Goal: Task Accomplishment & Management: Complete application form

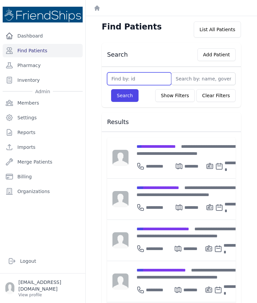
click at [130, 81] on input "text" at bounding box center [139, 78] width 64 height 13
type input "509"
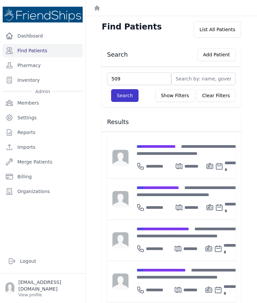
click at [132, 92] on button "Search" at bounding box center [124, 95] width 27 height 13
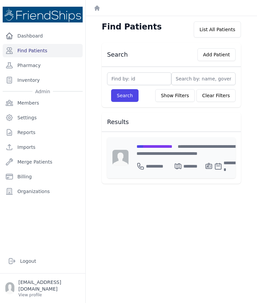
click at [174, 141] on div "**********" at bounding box center [188, 157] width 119 height 41
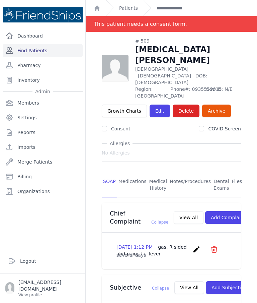
click at [33, 55] on link "Find Patients" at bounding box center [43, 50] width 80 height 13
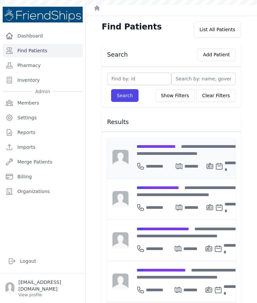
click at [181, 149] on div "**********" at bounding box center [189, 150] width 105 height 14
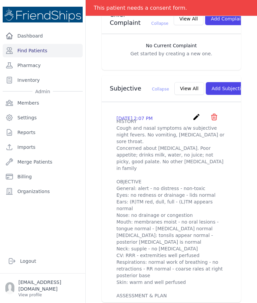
scroll to position [188, 0]
click at [59, 48] on link "Find Patients" at bounding box center [43, 50] width 80 height 13
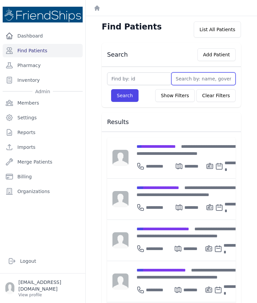
click at [206, 76] on input "text" at bounding box center [204, 78] width 64 height 13
type input "Na"
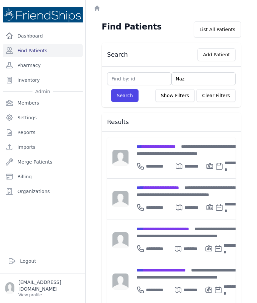
type input "Naza"
type input "Nazal"
click at [122, 102] on button "Search" at bounding box center [124, 95] width 27 height 13
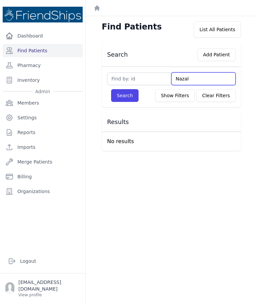
click at [198, 77] on input "Nazal" at bounding box center [204, 78] width 64 height 13
type input "Nazal"
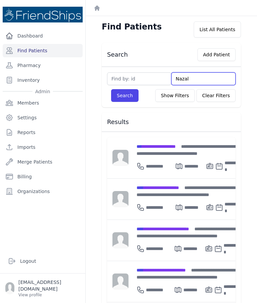
click at [205, 83] on input "Nazal" at bounding box center [204, 78] width 64 height 13
type input "Naze"
type input "Nazel"
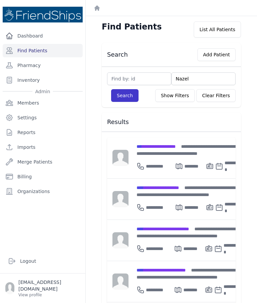
click at [125, 96] on button "Search" at bounding box center [124, 95] width 27 height 13
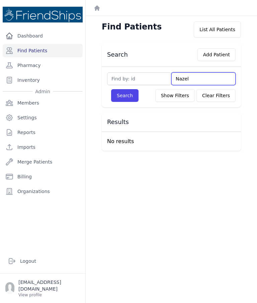
click at [205, 74] on input "Nazel" at bounding box center [204, 78] width 64 height 13
click at [199, 73] on input "Nazel" at bounding box center [204, 78] width 64 height 13
click at [201, 75] on input "Nazel" at bounding box center [204, 78] width 64 height 13
click at [196, 79] on input "text" at bounding box center [204, 78] width 64 height 13
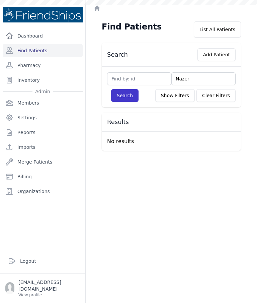
click at [127, 99] on button "Search" at bounding box center [124, 95] width 27 height 13
type input "Nazer"
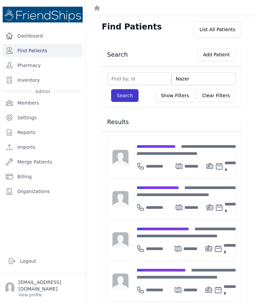
click at [129, 99] on button "Search" at bounding box center [124, 95] width 27 height 13
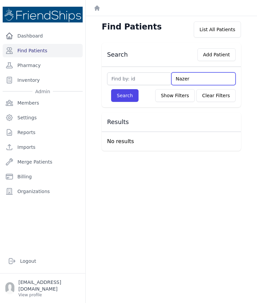
click at [203, 78] on input "Nazer" at bounding box center [204, 78] width 64 height 13
type input "N"
type input "G"
type input "Gh"
type input "Gha"
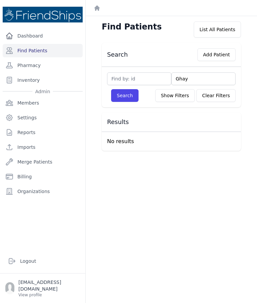
type input "Ghayy"
type input "Ghayyad"
type input "Ghayyadh"
click at [130, 98] on button "Search" at bounding box center [124, 95] width 27 height 13
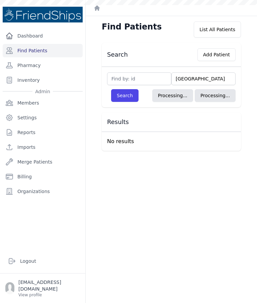
select select
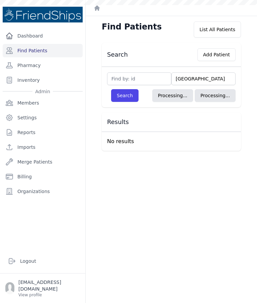
select select
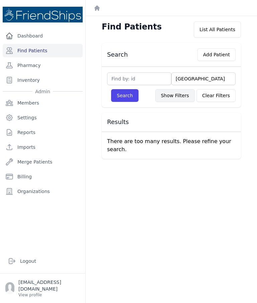
click at [179, 92] on button "Show Filters" at bounding box center [176, 95] width 40 height 13
select select
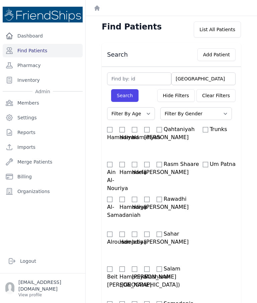
click at [145, 117] on select "Filter By Age 0-20 21-40 41-60 60+" at bounding box center [131, 113] width 48 height 13
select select "0-20"
select select
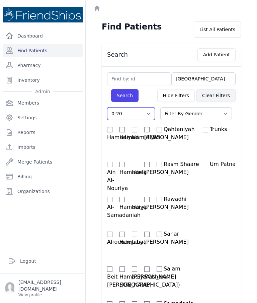
click at [201, 102] on button "Clear Filters" at bounding box center [216, 95] width 39 height 13
select select "0-20"
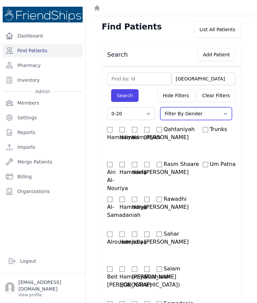
click at [200, 113] on select "Filter By Gender Male Female" at bounding box center [197, 113] width 72 height 13
select select "male"
select select "0-20"
select select "male"
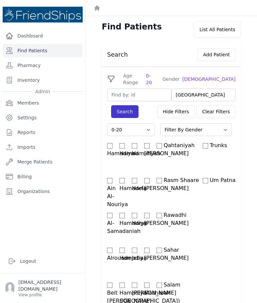
click at [121, 105] on button "Search" at bounding box center [124, 111] width 27 height 13
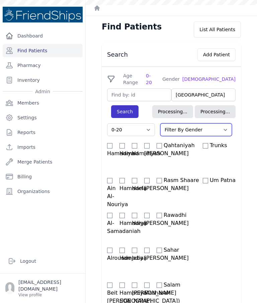
select select "0-20"
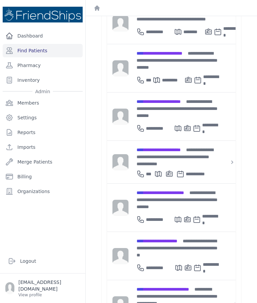
scroll to position [871, 0]
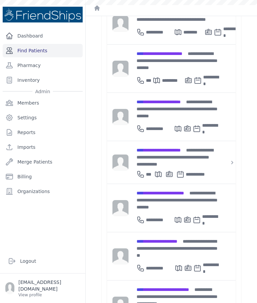
click at [50, 51] on link "Find Patients" at bounding box center [43, 50] width 80 height 13
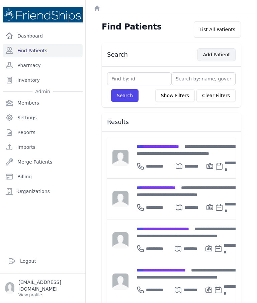
click at [219, 58] on button "Add Patient" at bounding box center [217, 54] width 38 height 13
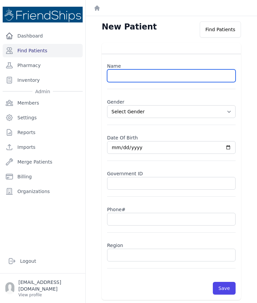
click at [163, 76] on input "text" at bounding box center [171, 75] width 129 height 13
paste input "Nizar Wael Ghayad"
type input "Nizar Wael Ghayyadh"
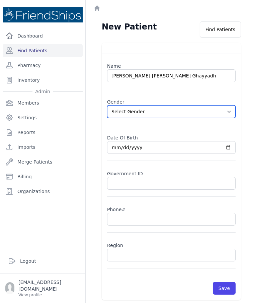
click at [233, 110] on select "Select Gender Male Female" at bounding box center [171, 111] width 129 height 13
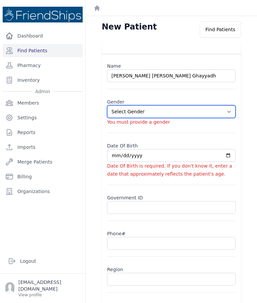
select select "male"
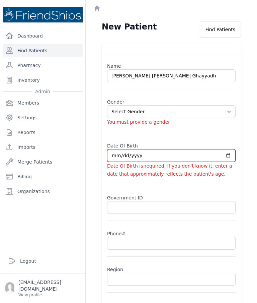
click at [152, 158] on input "date" at bounding box center [171, 155] width 129 height 13
type input "2025-10-09"
select select "male"
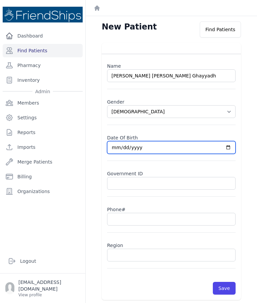
click at [199, 148] on input "2025-10-09" at bounding box center [171, 147] width 129 height 13
type input "2009-10-09"
select select "male"
type input "2009-03-09"
select select "male"
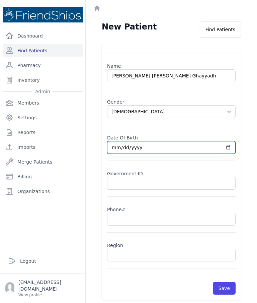
type input "2009-03-24"
select select "male"
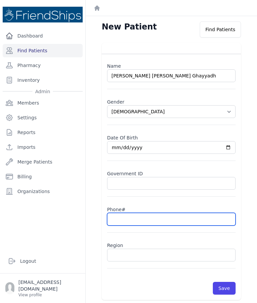
click at [152, 226] on input "text" at bounding box center [171, 219] width 129 height 13
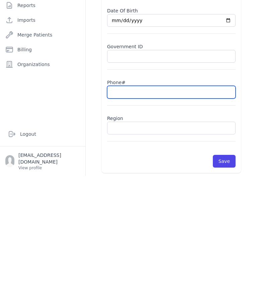
scroll to position [27, 0]
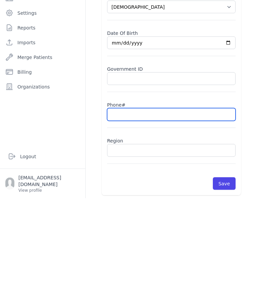
paste input "0995802019"
type input "0995802019"
select select "male"
type input "0995802019"
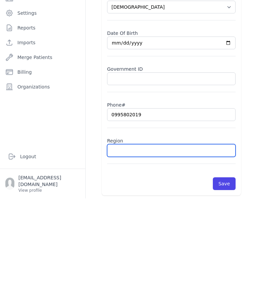
click at [141, 249] on input "text" at bounding box center [171, 255] width 129 height 13
type input "Hama"
select select "male"
type input "Hamadiya"
select select "male"
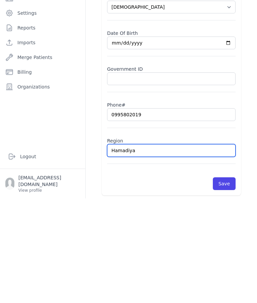
type input "Hamadiya"
select select "male"
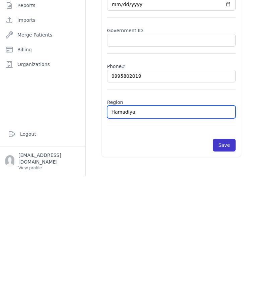
type input "Hamadiya"
click at [226, 266] on button "Save" at bounding box center [224, 272] width 23 height 13
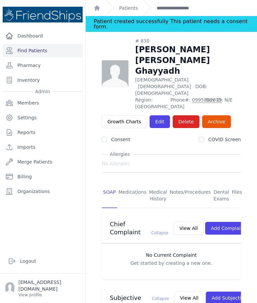
click at [58, 44] on link "Find Patients" at bounding box center [43, 50] width 80 height 13
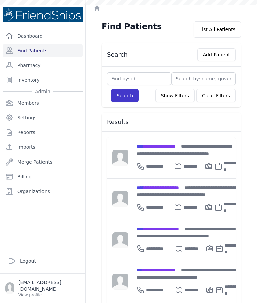
click at [129, 100] on button "Search" at bounding box center [124, 95] width 27 height 13
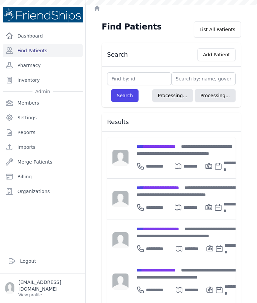
click at [147, 79] on input "text" at bounding box center [139, 78] width 64 height 13
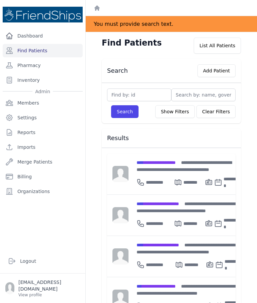
click at [157, 90] on input "text" at bounding box center [139, 95] width 64 height 13
click at [150, 105] on div "Search Show Filters Clear Filters" at bounding box center [171, 109] width 129 height 17
click at [156, 96] on input "text" at bounding box center [139, 95] width 64 height 13
type input "148"
click at [124, 111] on button "Search" at bounding box center [124, 111] width 27 height 13
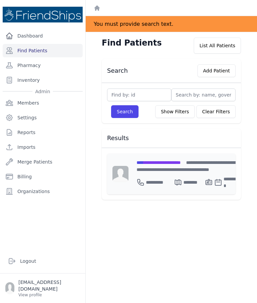
click at [181, 164] on span "**********" at bounding box center [159, 162] width 44 height 5
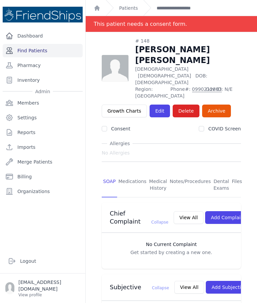
click at [36, 50] on link "Find Patients" at bounding box center [43, 50] width 80 height 13
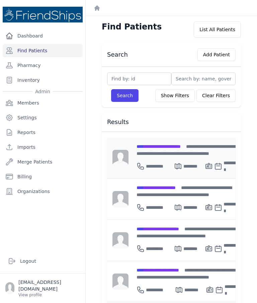
click at [165, 150] on div "**********" at bounding box center [188, 150] width 103 height 14
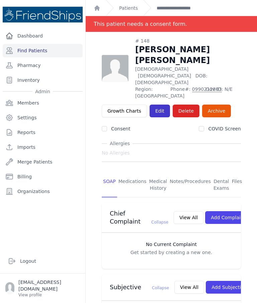
click at [158, 105] on link "Edit" at bounding box center [160, 111] width 20 height 13
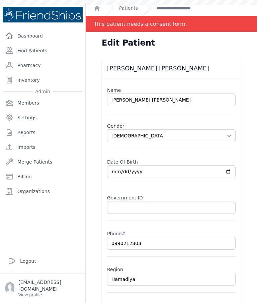
select select "[DEMOGRAPHIC_DATA]"
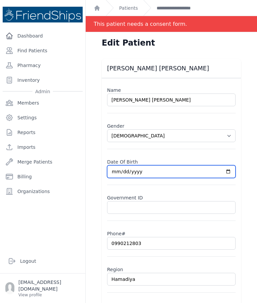
click at [183, 177] on input "[DATE]" at bounding box center [171, 171] width 129 height 13
type input "[DATE]"
select select "[DEMOGRAPHIC_DATA]"
type input "[DATE]"
select select "[DEMOGRAPHIC_DATA]"
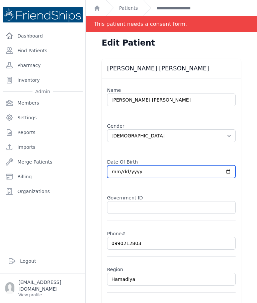
type input "2015-02-01"
select select "female"
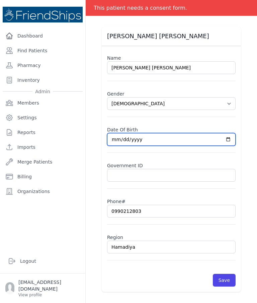
scroll to position [32, 0]
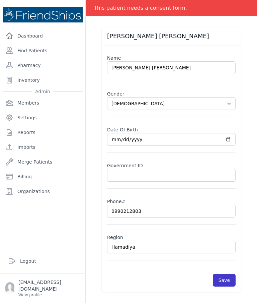
click at [231, 282] on button "Save" at bounding box center [224, 280] width 23 height 13
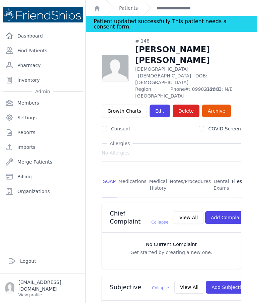
click at [237, 173] on link "Files" at bounding box center [237, 185] width 13 height 25
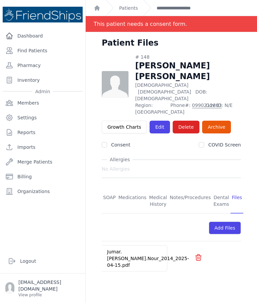
click at [128, 249] on link "Jumar.[PERSON_NAME].Nour_2014_2025-04-15.pdf" at bounding box center [148, 258] width 82 height 19
click at [44, 54] on link "Find Patients" at bounding box center [43, 50] width 80 height 13
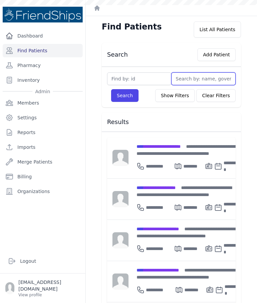
click at [198, 78] on input "text" at bounding box center [204, 78] width 64 height 13
type input "Wael"
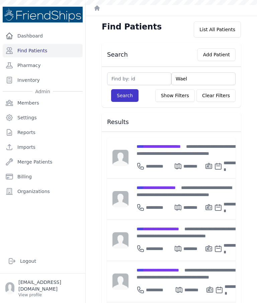
click at [124, 93] on button "Search" at bounding box center [124, 95] width 27 height 13
click at [121, 95] on button "Search" at bounding box center [124, 95] width 27 height 13
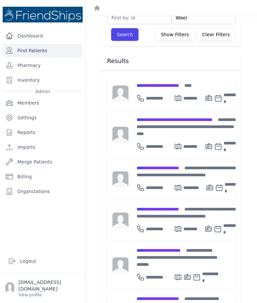
scroll to position [61, 0]
click at [175, 168] on div "**********" at bounding box center [189, 171] width 104 height 14
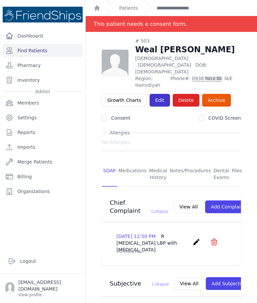
click at [155, 94] on link "Edit" at bounding box center [160, 100] width 20 height 13
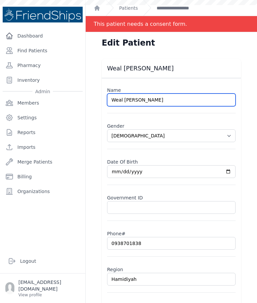
select select "[DEMOGRAPHIC_DATA]"
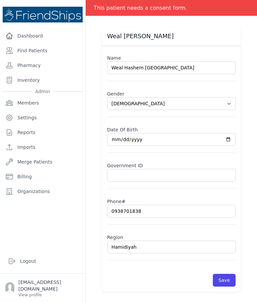
type input "Weal Hashem [GEOGRAPHIC_DATA]"
click at [253, 130] on div "Edit Patient Weal [PERSON_NAME] Name Weal Hashem [GEOGRAPHIC_DATA] Gender Selec…" at bounding box center [172, 151] width 172 height 303
select select "[DEMOGRAPHIC_DATA]"
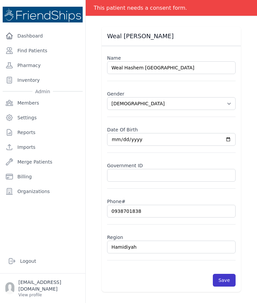
click at [229, 274] on button "Save" at bounding box center [224, 280] width 23 height 13
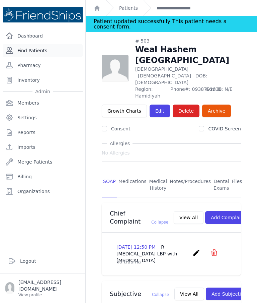
click at [39, 44] on link "Find Patients" at bounding box center [43, 50] width 80 height 13
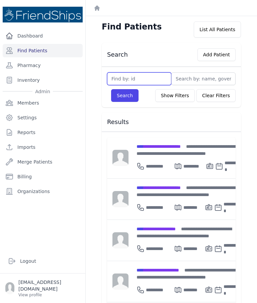
click at [151, 76] on input "text" at bounding box center [139, 78] width 64 height 13
type input "54"
click at [129, 100] on button "Search" at bounding box center [124, 95] width 27 height 13
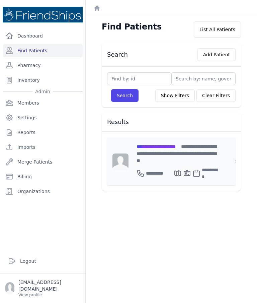
click at [171, 151] on div "**********" at bounding box center [178, 153] width 82 height 21
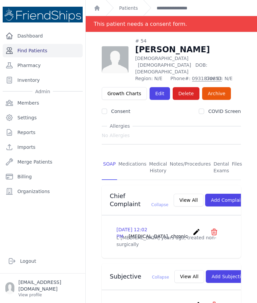
click at [50, 52] on link "Find Patients" at bounding box center [43, 50] width 80 height 13
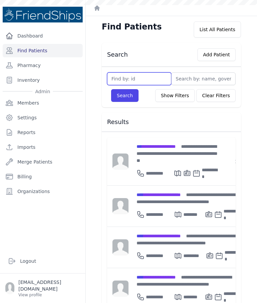
click at [162, 77] on input "text" at bounding box center [139, 78] width 64 height 13
type input "286"
click at [129, 94] on button "Search" at bounding box center [124, 95] width 27 height 13
click at [152, 78] on input "text" at bounding box center [139, 78] width 64 height 13
type input "286"
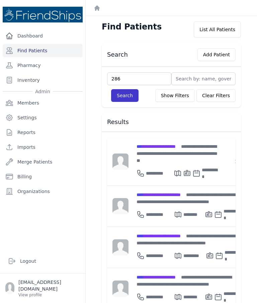
click at [123, 97] on button "Search" at bounding box center [124, 95] width 27 height 13
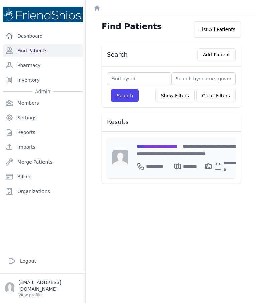
click at [178, 140] on div "**********" at bounding box center [188, 157] width 119 height 41
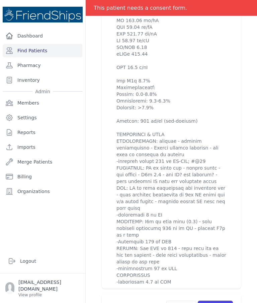
scroll to position [404, 0]
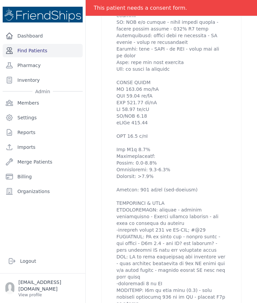
click at [60, 52] on link "Find Patients" at bounding box center [43, 50] width 80 height 13
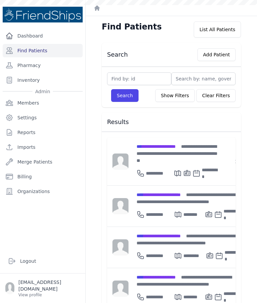
type input "5"
type input "597"
click at [129, 93] on button "Search" at bounding box center [124, 95] width 27 height 13
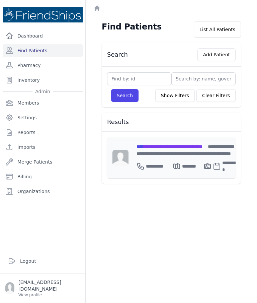
click at [183, 147] on span "**********" at bounding box center [170, 146] width 66 height 5
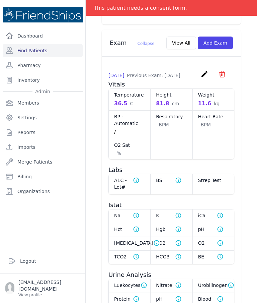
scroll to position [444, 0]
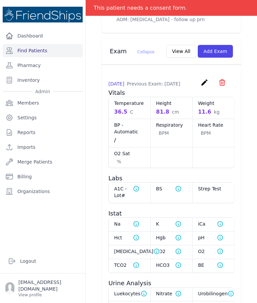
click at [206, 86] on icon "create" at bounding box center [205, 82] width 8 height 8
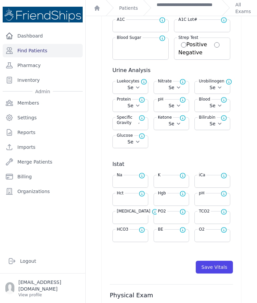
scroll to position [165, 0]
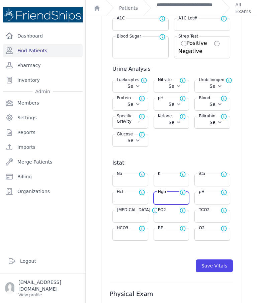
click at [174, 198] on input "number" at bounding box center [171, 198] width 27 height 7
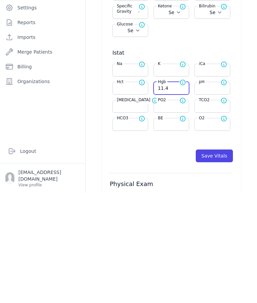
type input "11.4"
click at [221, 259] on button "Save Vitals" at bounding box center [214, 265] width 37 height 13
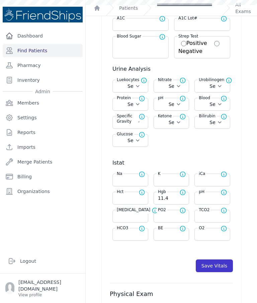
select select "Automatic"
select select "C"
select select "cm"
select select "kg"
select select
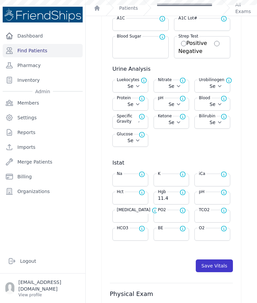
select select
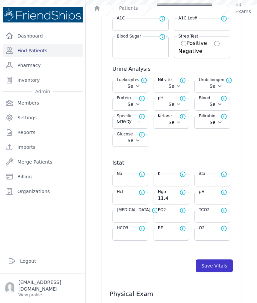
select select
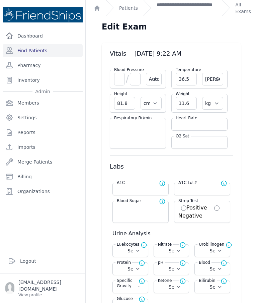
scroll to position [0, 0]
click at [188, 8] on link "**********" at bounding box center [187, 7] width 60 height 13
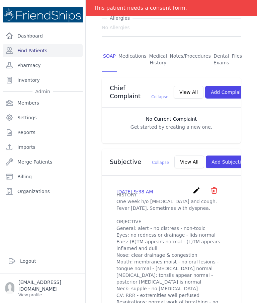
scroll to position [92, 0]
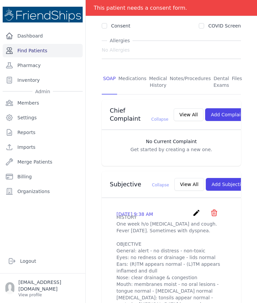
click at [70, 52] on link "Find Patients" at bounding box center [43, 50] width 80 height 13
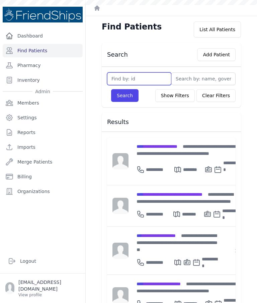
click at [149, 79] on input "text" at bounding box center [139, 78] width 64 height 13
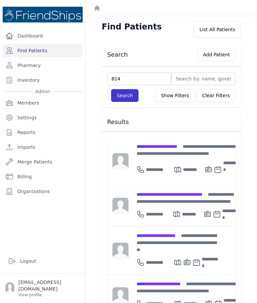
type input "814"
click at [135, 95] on button "Search" at bounding box center [124, 95] width 27 height 13
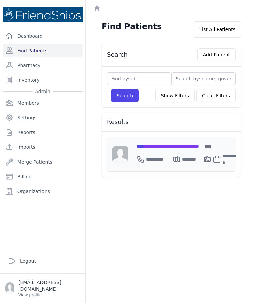
click at [179, 145] on span "**********" at bounding box center [168, 146] width 63 height 5
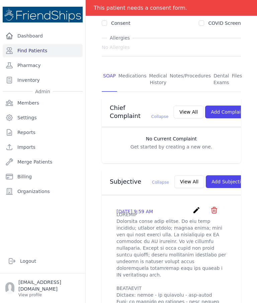
scroll to position [105, 0]
click at [58, 49] on link "Find Patients" at bounding box center [43, 50] width 80 height 13
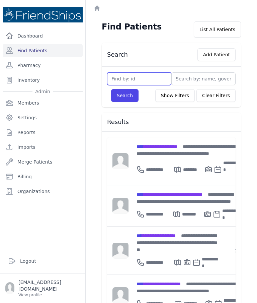
click at [154, 81] on input "text" at bounding box center [139, 78] width 64 height 13
type input "286"
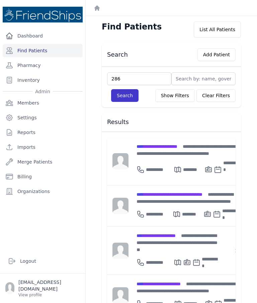
click at [127, 101] on button "Search" at bounding box center [124, 95] width 27 height 13
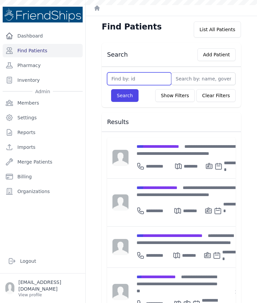
click at [149, 76] on input "text" at bounding box center [139, 78] width 64 height 13
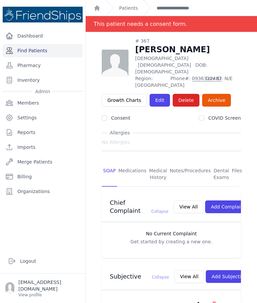
click at [28, 55] on link "Find Patients" at bounding box center [43, 50] width 80 height 13
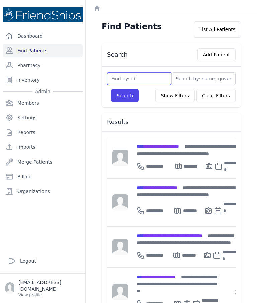
click at [154, 80] on input "text" at bounding box center [139, 78] width 64 height 13
type input "286"
click at [124, 100] on button "Search" at bounding box center [124, 95] width 27 height 13
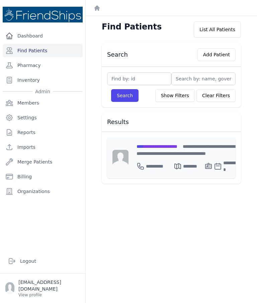
click at [176, 144] on span "**********" at bounding box center [157, 146] width 41 height 5
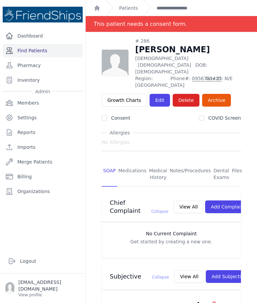
scroll to position [0, 0]
click at [60, 52] on link "Find Patients" at bounding box center [43, 50] width 80 height 13
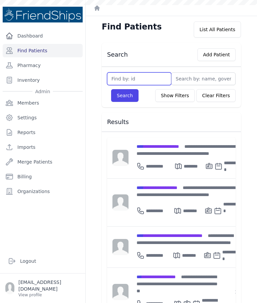
click at [139, 74] on input "text" at bounding box center [139, 78] width 64 height 13
type input "8"
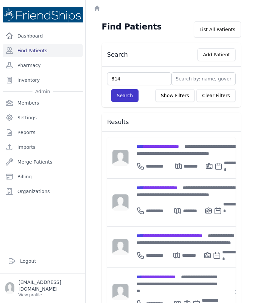
type input "814"
click at [122, 99] on button "Search" at bounding box center [124, 95] width 27 height 13
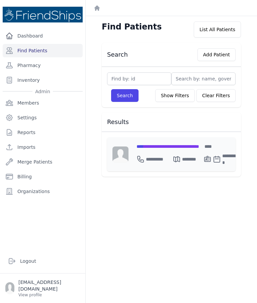
click at [180, 147] on span "**********" at bounding box center [168, 146] width 63 height 5
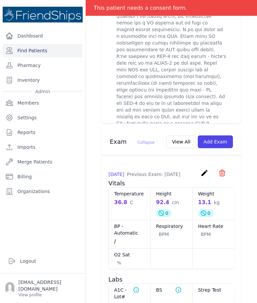
scroll to position [646, 0]
click at [33, 53] on link "Find Patients" at bounding box center [43, 50] width 80 height 13
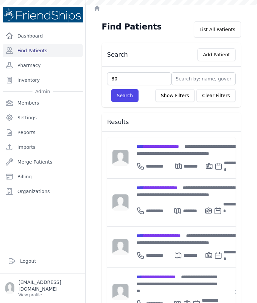
type input "801"
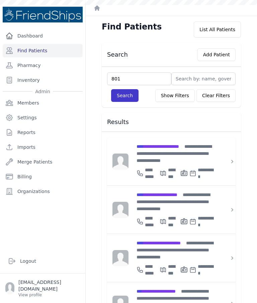
click at [129, 94] on button "Search" at bounding box center [124, 95] width 27 height 13
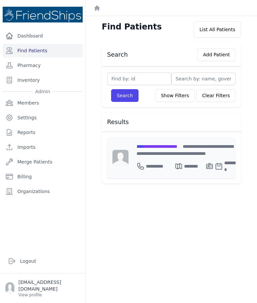
click at [172, 147] on span "**********" at bounding box center [157, 146] width 41 height 5
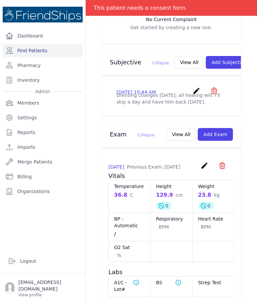
scroll to position [215, 0]
click at [201, 116] on div "2025-Oct-09 10:44 AM create ​ Delete subjective - Dressing changes today; all h…" at bounding box center [171, 96] width 139 height 40
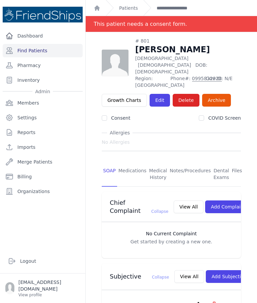
scroll to position [-1, 0]
click at [53, 50] on link "Find Patients" at bounding box center [43, 50] width 80 height 13
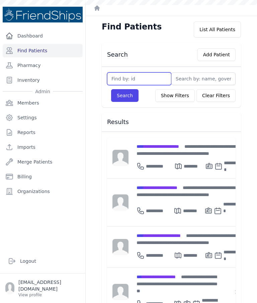
click at [151, 79] on input "text" at bounding box center [139, 78] width 64 height 13
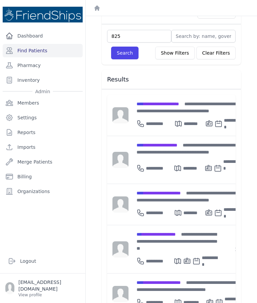
scroll to position [46, 0]
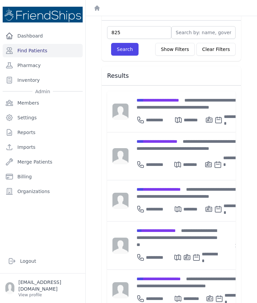
type input "825"
click at [118, 60] on div "825 Search Show Filters Clear Filters Filter By Age 0-20 21-40 41-60 60+ Filter…" at bounding box center [171, 40] width 139 height 41
click at [128, 51] on button "Search" at bounding box center [124, 49] width 27 height 13
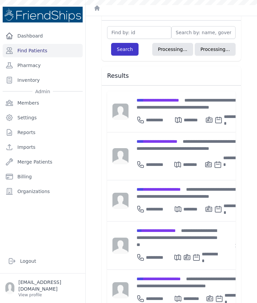
scroll to position [16, 0]
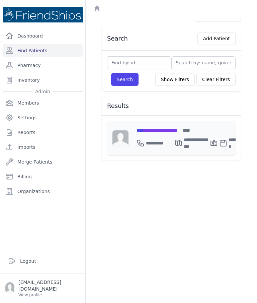
click at [175, 128] on span "**********" at bounding box center [157, 130] width 41 height 5
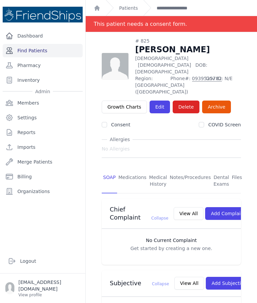
click at [58, 52] on link "Find Patients" at bounding box center [43, 50] width 80 height 13
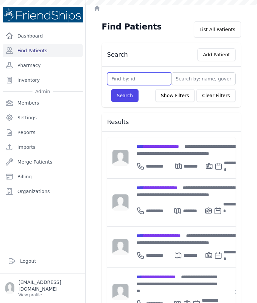
click at [129, 77] on input "text" at bounding box center [139, 78] width 64 height 13
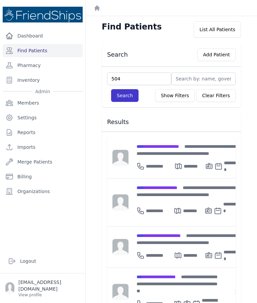
type input "504"
click at [127, 94] on button "Search" at bounding box center [124, 95] width 27 height 13
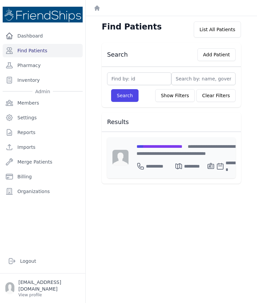
click at [181, 148] on span "**********" at bounding box center [160, 146] width 46 height 5
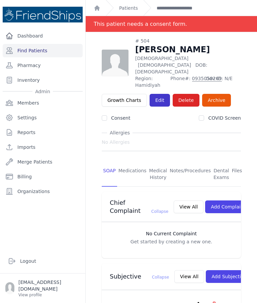
click at [159, 94] on link "Edit" at bounding box center [160, 100] width 20 height 13
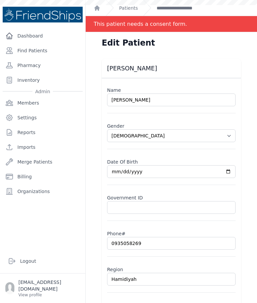
select select "[DEMOGRAPHIC_DATA]"
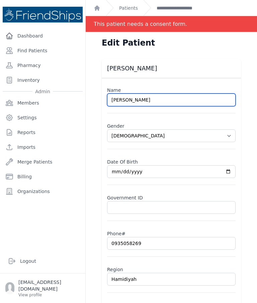
click at [187, 94] on input "[PERSON_NAME]" at bounding box center [171, 100] width 129 height 13
click at [176, 102] on input "[PERSON_NAME]" at bounding box center [171, 100] width 129 height 13
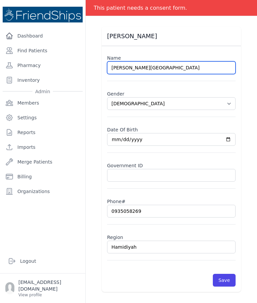
scroll to position [32, 0]
type input "[PERSON_NAME][GEOGRAPHIC_DATA]"
click at [249, 136] on div "[PERSON_NAME] Name [PERSON_NAME] Gender Select Gender [DEMOGRAPHIC_DATA] [DEMOG…" at bounding box center [171, 159] width 161 height 265
select select "[DEMOGRAPHIC_DATA]"
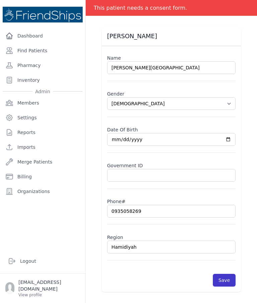
click at [230, 278] on button "Save" at bounding box center [224, 280] width 23 height 13
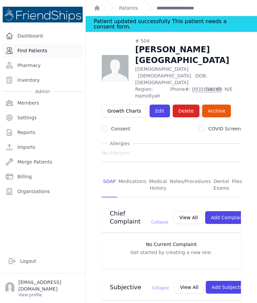
click at [60, 50] on link "Find Patients" at bounding box center [43, 50] width 80 height 13
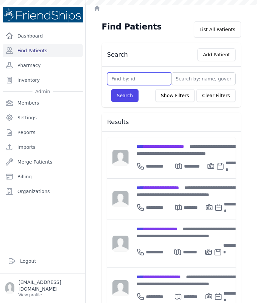
click at [154, 82] on input "text" at bounding box center [139, 78] width 64 height 13
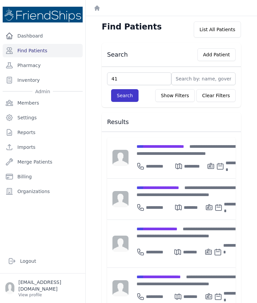
type input "41"
click at [130, 99] on button "Search" at bounding box center [124, 95] width 27 height 13
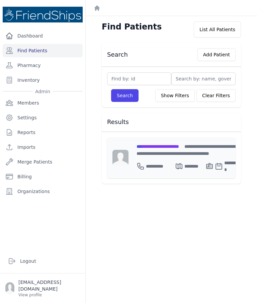
click at [182, 150] on div "**********" at bounding box center [189, 150] width 105 height 14
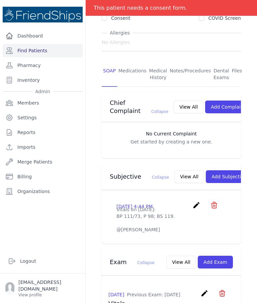
scroll to position [100, 0]
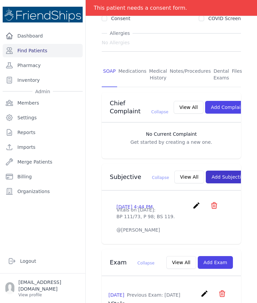
click at [220, 171] on button "Add Subjective" at bounding box center [229, 177] width 47 height 13
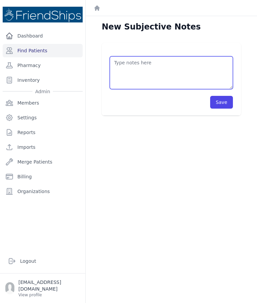
click at [182, 73] on textarea at bounding box center [171, 72] width 123 height 33
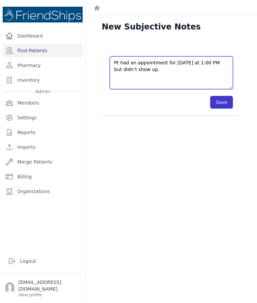
type textarea "Pt had an appointment for today at 1:00 PM but didn’t show up."
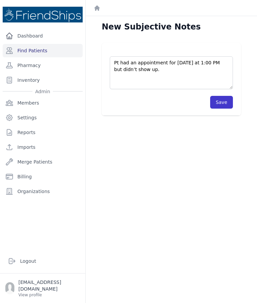
click at [228, 101] on button "Save" at bounding box center [222, 102] width 23 height 13
click at [225, 104] on button "Save" at bounding box center [222, 102] width 23 height 13
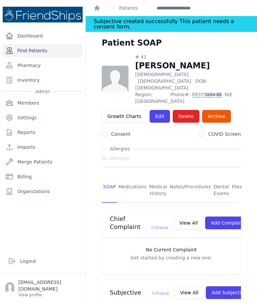
click at [54, 51] on link "Find Patients" at bounding box center [43, 50] width 80 height 13
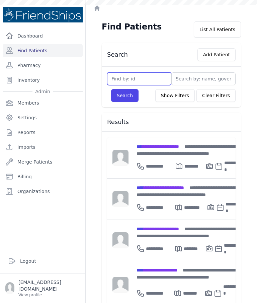
click at [151, 79] on input "text" at bounding box center [139, 78] width 64 height 13
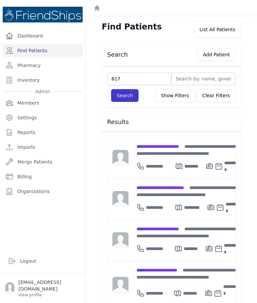
type input "817"
click at [128, 90] on button "Search" at bounding box center [124, 95] width 27 height 13
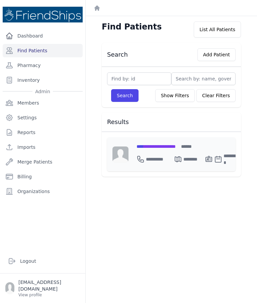
click at [176, 145] on span "**********" at bounding box center [156, 146] width 39 height 5
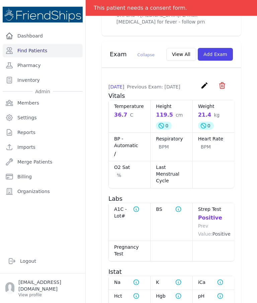
scroll to position [493, 0]
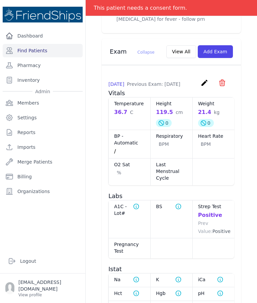
click at [203, 79] on icon "create" at bounding box center [205, 83] width 8 height 8
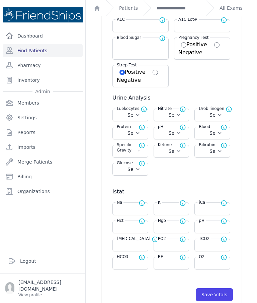
scroll to position [164, 0]
click at [172, 227] on input "number" at bounding box center [171, 226] width 27 height 7
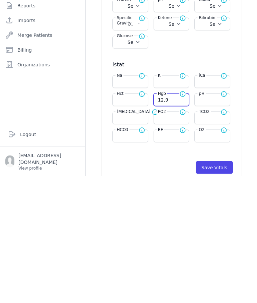
type input "12.9"
click at [229, 288] on button "Save Vitals" at bounding box center [214, 294] width 37 height 13
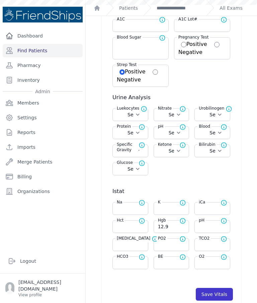
select select "Automatic"
select select "C"
select select "cm"
select select "kg"
select select
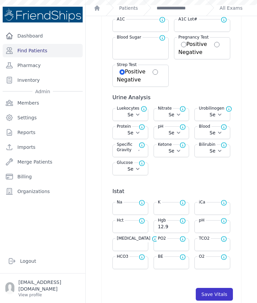
select select
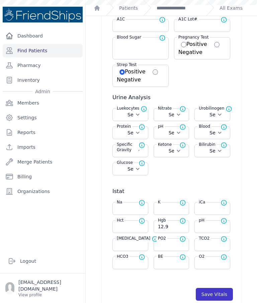
select select
click at [65, 44] on link "Find Patients" at bounding box center [43, 50] width 80 height 13
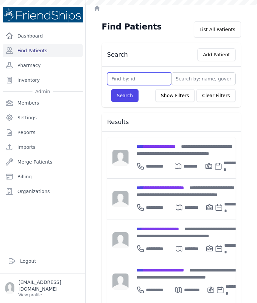
click at [150, 77] on input "text" at bounding box center [139, 78] width 64 height 13
type input "94"
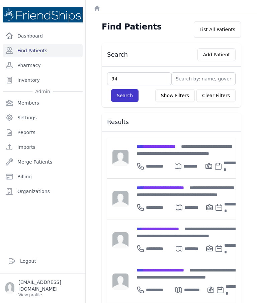
click at [130, 100] on button "Search" at bounding box center [124, 95] width 27 height 13
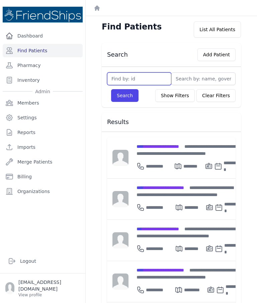
click at [154, 79] on input "text" at bounding box center [139, 78] width 64 height 13
type input "94"
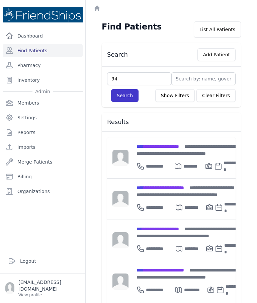
click at [130, 95] on button "Search" at bounding box center [124, 95] width 27 height 13
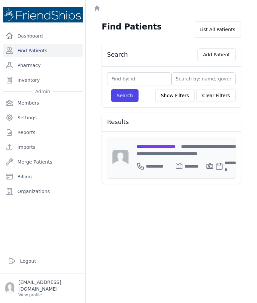
click at [167, 149] on span "**********" at bounding box center [156, 146] width 39 height 5
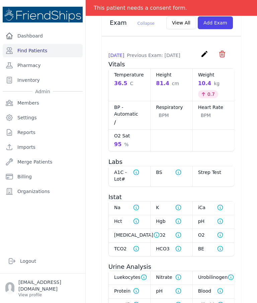
scroll to position [543, 0]
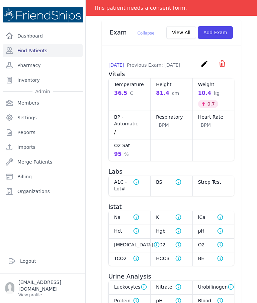
click at [201, 60] on icon "create" at bounding box center [205, 64] width 8 height 8
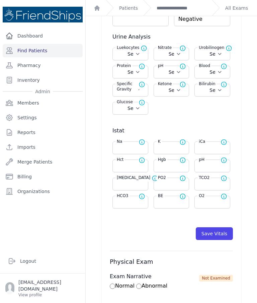
scroll to position [198, 0]
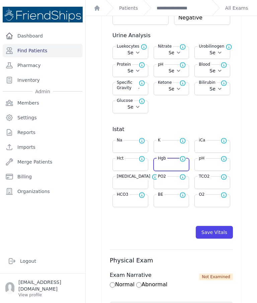
click at [172, 163] on input "number" at bounding box center [171, 164] width 27 height 7
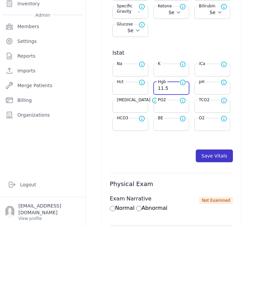
type input "11.5"
click at [217, 226] on button "Save Vitals" at bounding box center [214, 232] width 37 height 13
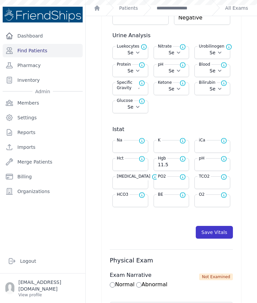
select select "Automatic"
select select "C"
select select "cm"
select select "kg"
select select
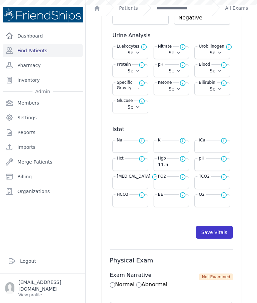
select select
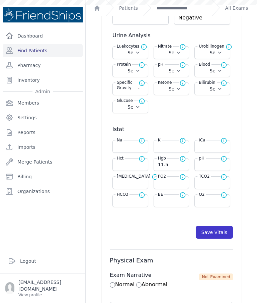
select select
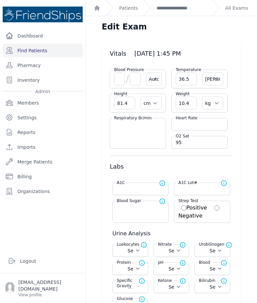
scroll to position [0, 0]
click at [182, 6] on link "**********" at bounding box center [182, 8] width 50 height 7
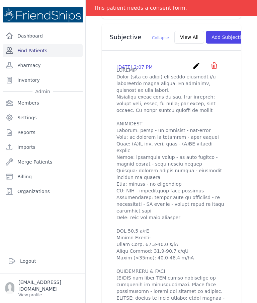
scroll to position [238, 0]
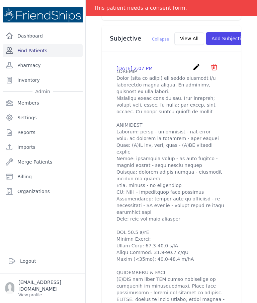
click at [61, 50] on link "Find Patients" at bounding box center [43, 50] width 80 height 13
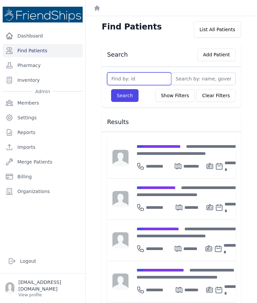
click at [150, 73] on input "text" at bounding box center [139, 78] width 64 height 13
type input "829"
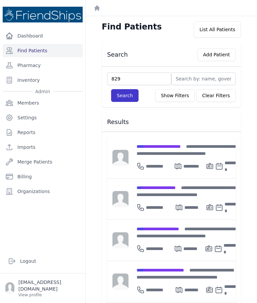
click at [126, 101] on button "Search" at bounding box center [124, 95] width 27 height 13
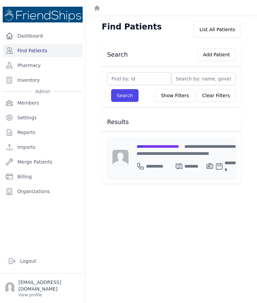
click at [159, 144] on span "**********" at bounding box center [158, 146] width 43 height 5
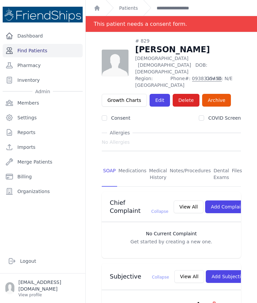
scroll to position [0, 0]
click at [61, 51] on link "Find Patients" at bounding box center [43, 50] width 80 height 13
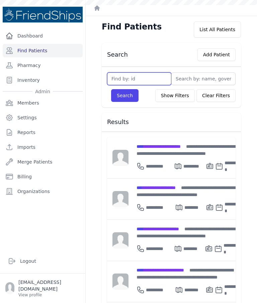
click at [145, 83] on input "text" at bounding box center [139, 78] width 64 height 13
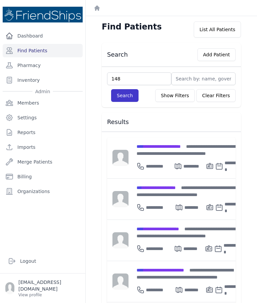
type input "148"
click at [128, 94] on button "Search" at bounding box center [124, 95] width 27 height 13
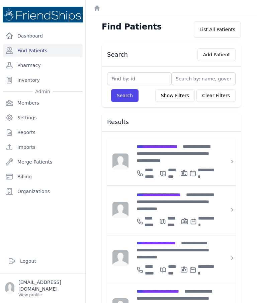
click at [175, 147] on span "**********" at bounding box center [157, 146] width 41 height 5
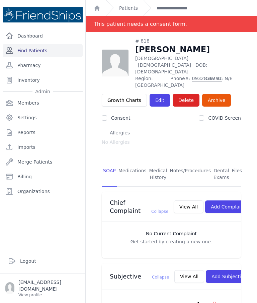
click at [52, 47] on link "Find Patients" at bounding box center [43, 50] width 80 height 13
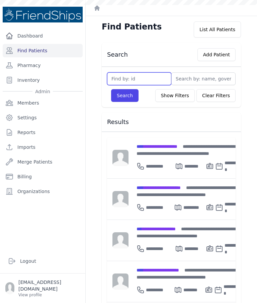
click at [151, 76] on input "text" at bounding box center [139, 78] width 64 height 13
type input "148"
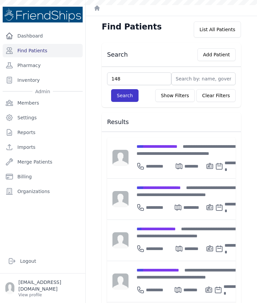
click at [127, 101] on button "Search" at bounding box center [124, 95] width 27 height 13
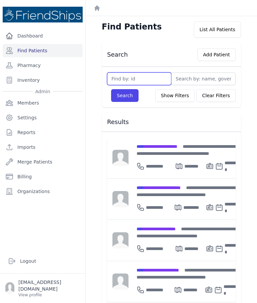
click at [156, 80] on input "text" at bounding box center [139, 78] width 64 height 13
type input "148"
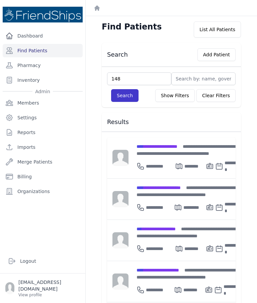
click at [130, 93] on button "Search" at bounding box center [124, 95] width 27 height 13
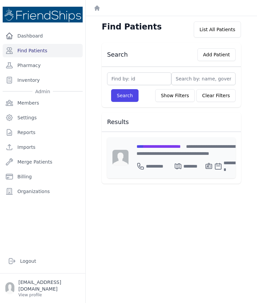
click at [171, 148] on span "**********" at bounding box center [159, 146] width 44 height 5
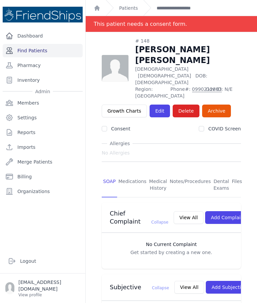
click at [30, 50] on link "Find Patients" at bounding box center [43, 50] width 80 height 13
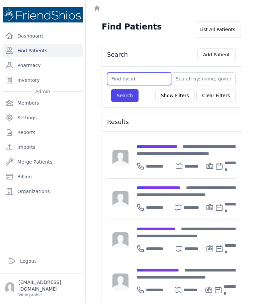
click at [152, 79] on input "text" at bounding box center [139, 78] width 64 height 13
type input "54"
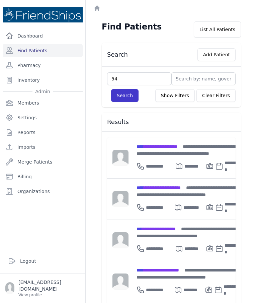
click at [133, 92] on button "Search" at bounding box center [124, 95] width 27 height 13
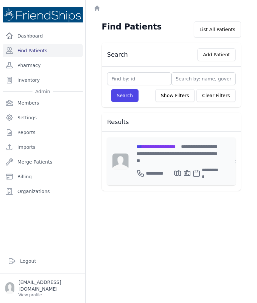
click at [176, 144] on span "**********" at bounding box center [156, 146] width 39 height 5
